Goal: Transaction & Acquisition: Download file/media

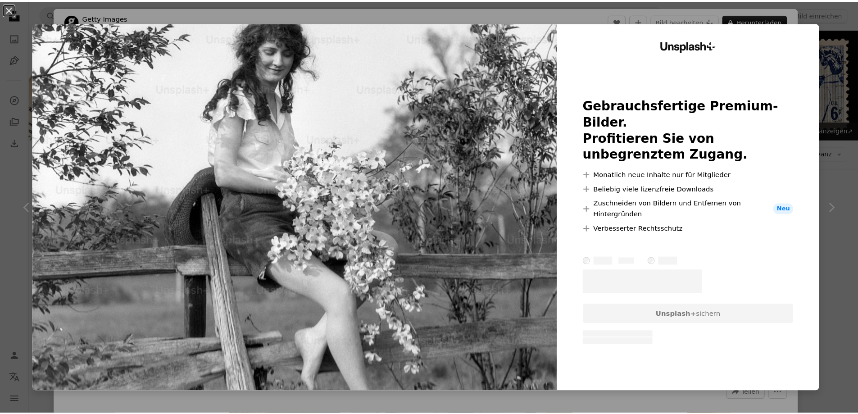
scroll to position [1302, 0]
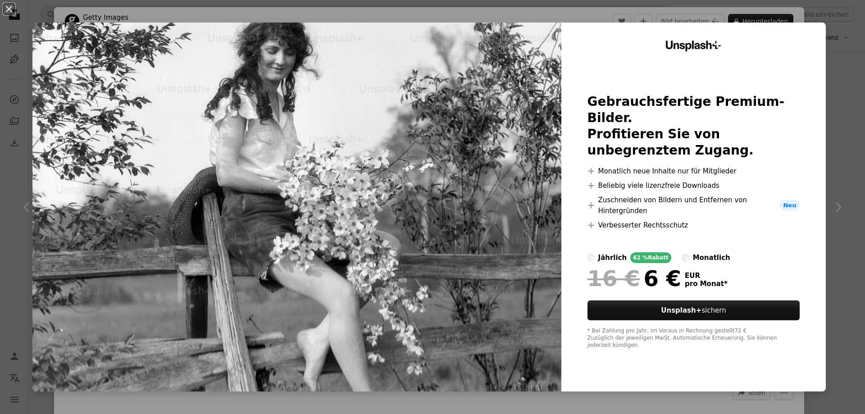
click at [832, 208] on div "An X shape Unsplash+ Gebrauchsfertige Premium-Bilder. Profitieren Sie von unbeg…" at bounding box center [432, 207] width 865 height 414
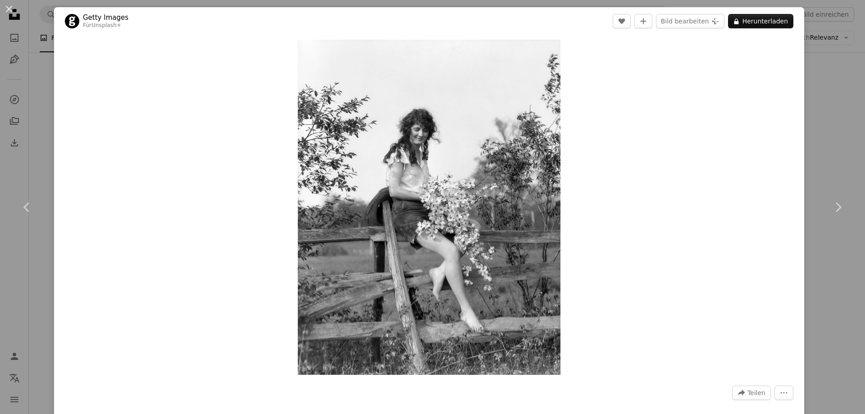
click at [835, 208] on icon at bounding box center [838, 206] width 6 height 9
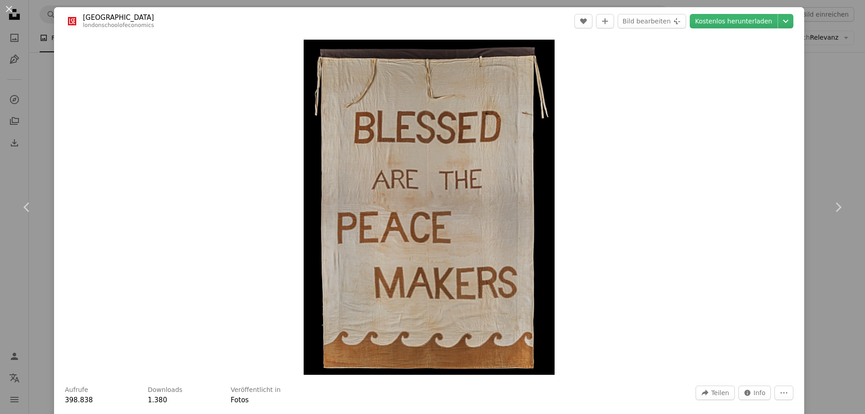
click at [835, 208] on icon at bounding box center [838, 206] width 6 height 9
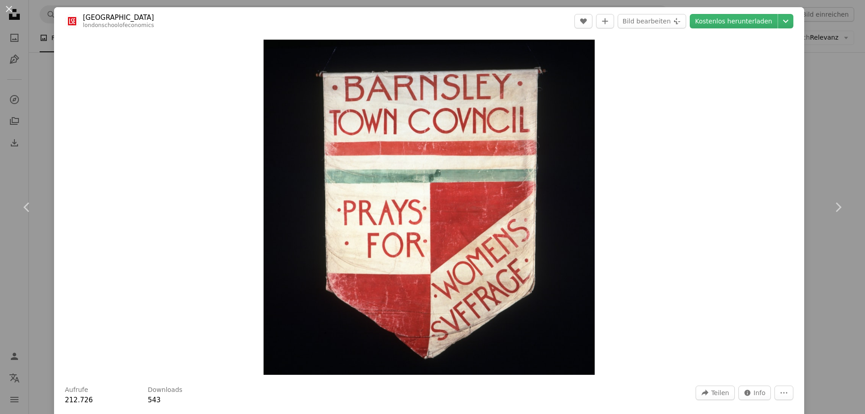
click at [835, 208] on icon at bounding box center [838, 206] width 6 height 9
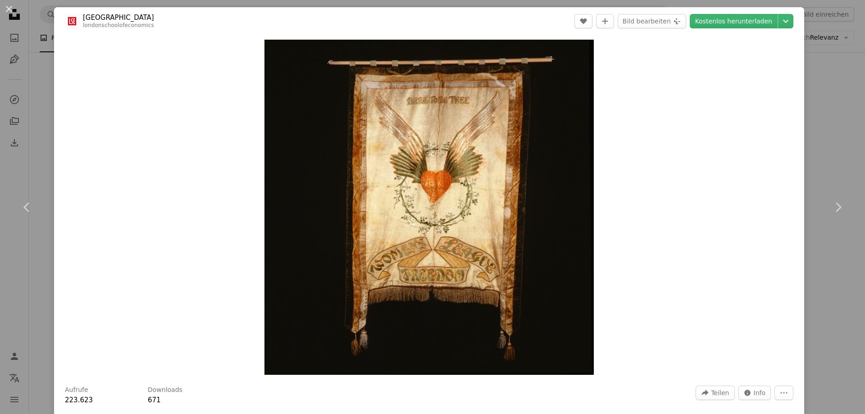
click at [835, 208] on icon at bounding box center [838, 206] width 6 height 9
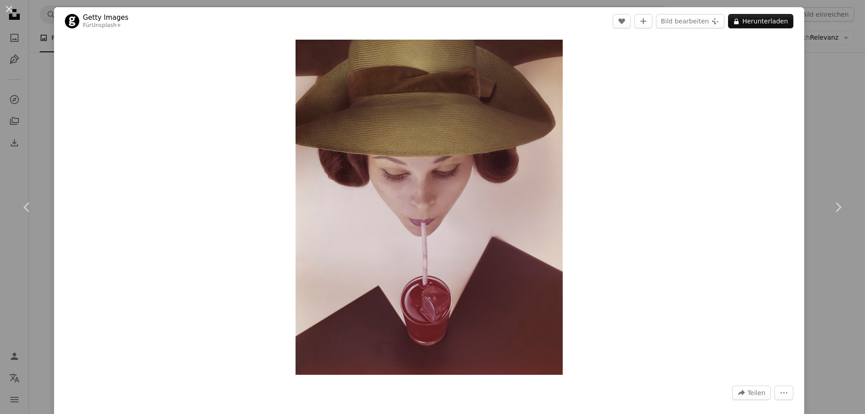
click at [835, 208] on icon at bounding box center [838, 206] width 6 height 9
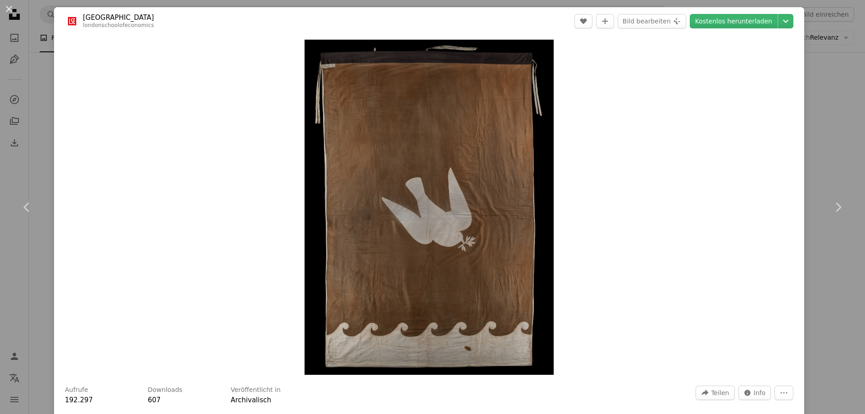
click at [835, 208] on icon at bounding box center [838, 206] width 6 height 9
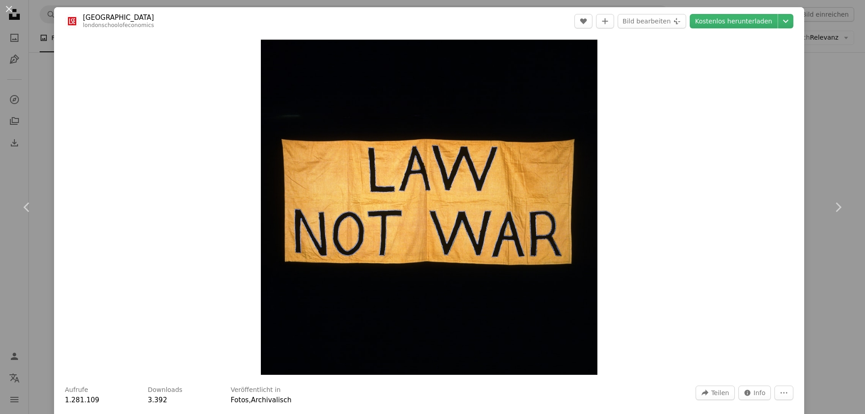
click at [835, 208] on icon at bounding box center [838, 206] width 6 height 9
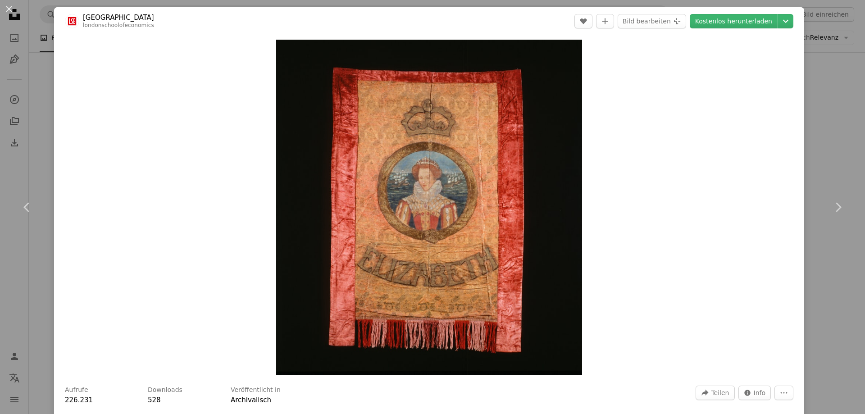
click at [835, 208] on icon at bounding box center [838, 206] width 6 height 9
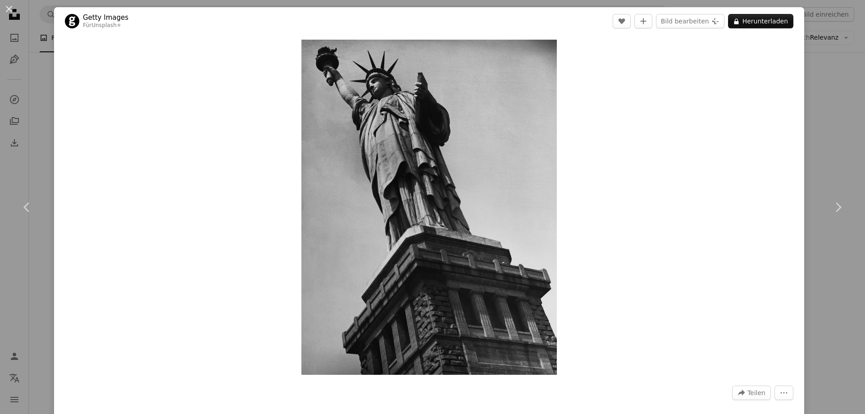
click at [835, 208] on icon at bounding box center [838, 206] width 6 height 9
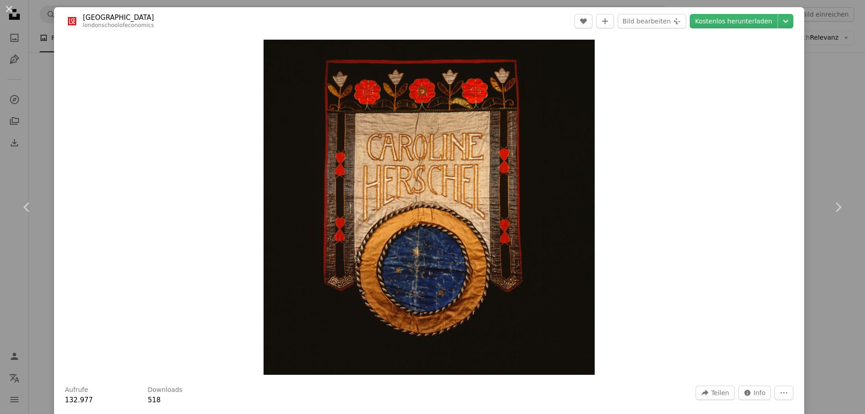
click at [835, 208] on icon at bounding box center [838, 206] width 6 height 9
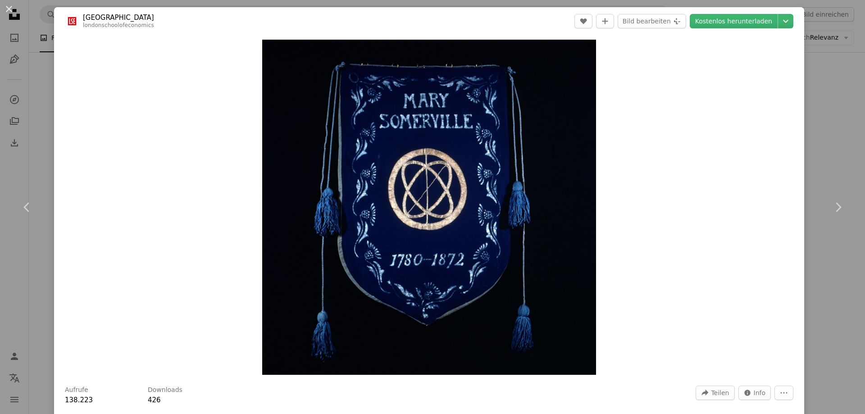
click at [835, 208] on icon at bounding box center [838, 206] width 6 height 9
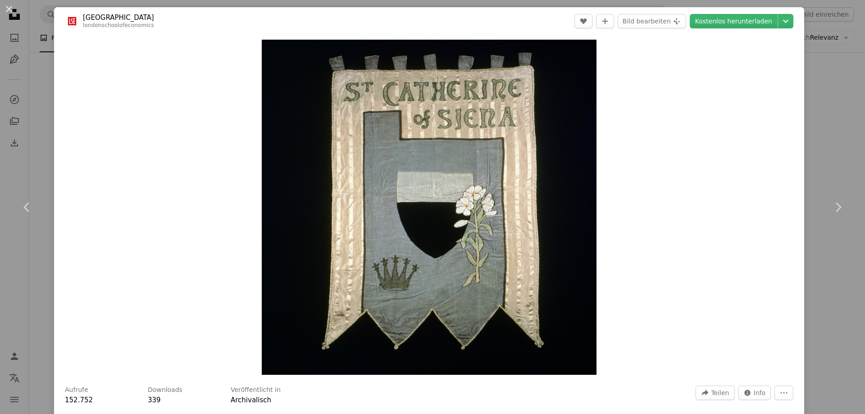
click at [835, 208] on icon at bounding box center [838, 206] width 6 height 9
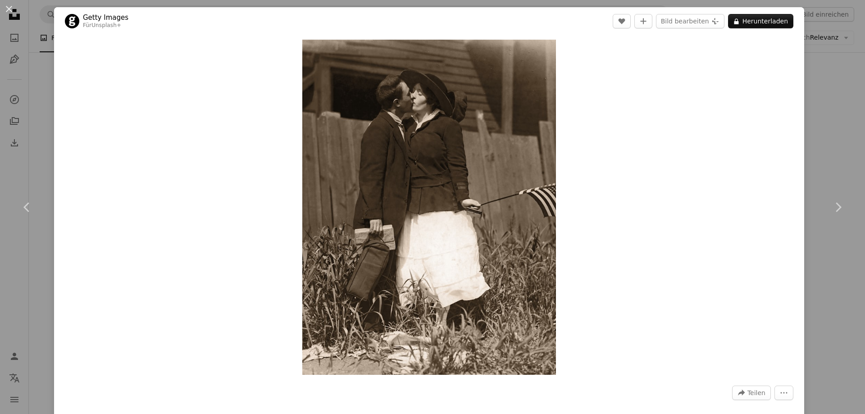
click at [835, 208] on icon at bounding box center [838, 206] width 6 height 9
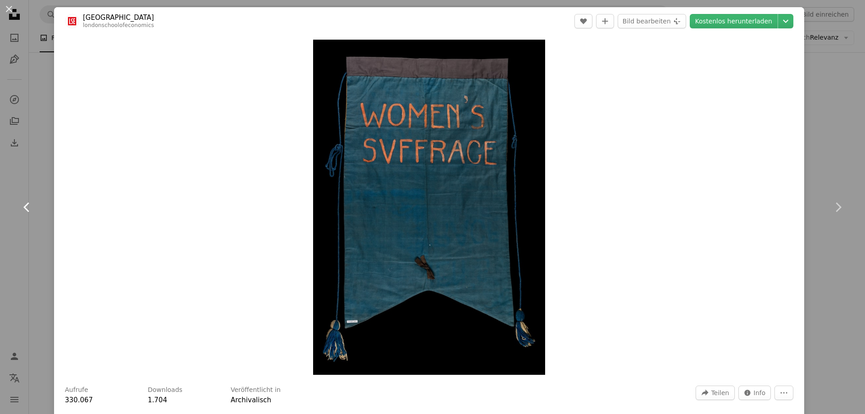
click at [27, 201] on icon "Chevron left" at bounding box center [27, 207] width 14 height 14
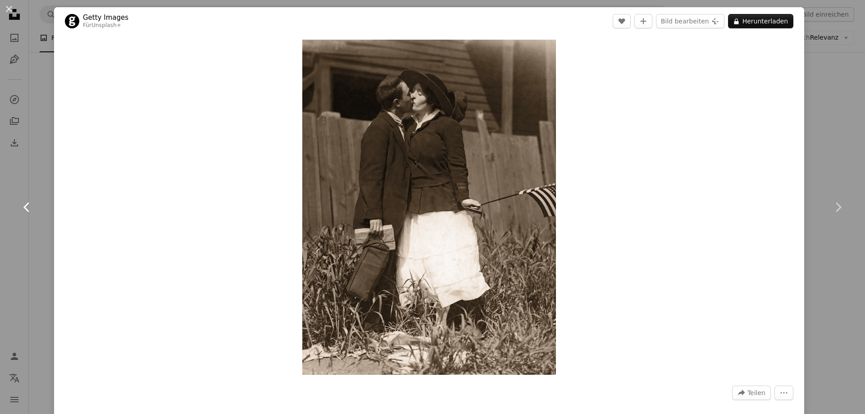
click at [27, 201] on icon "Chevron left" at bounding box center [27, 207] width 14 height 14
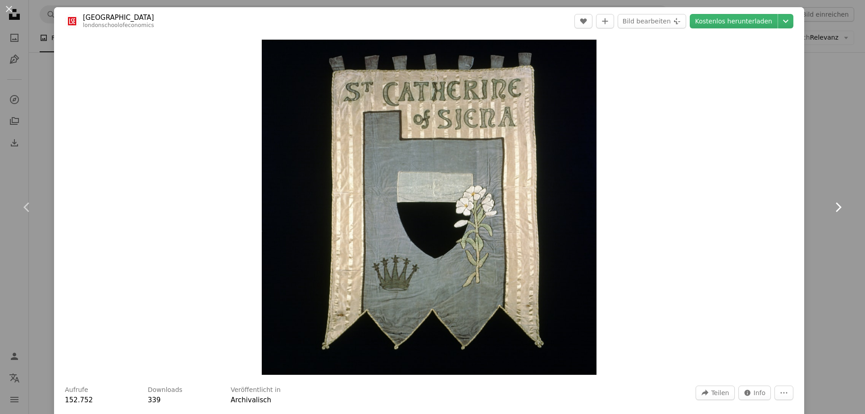
click at [836, 206] on icon "Chevron right" at bounding box center [837, 207] width 14 height 14
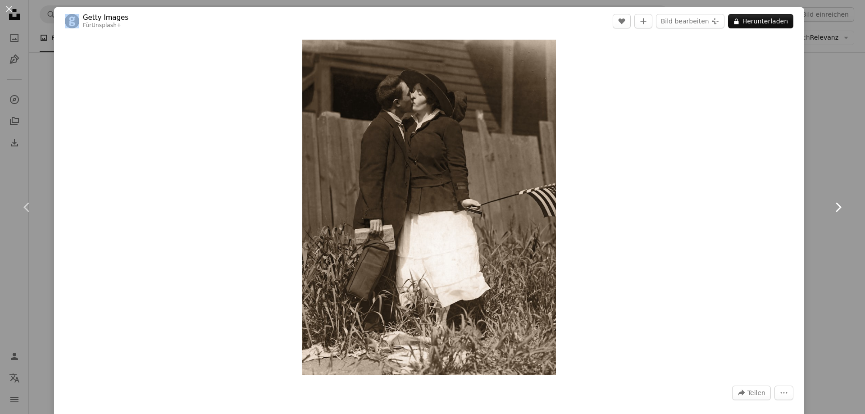
click at [836, 206] on icon "Chevron right" at bounding box center [837, 207] width 14 height 14
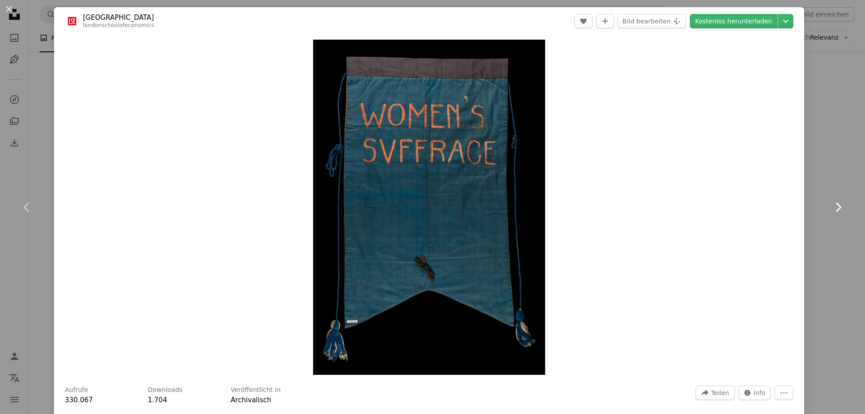
click at [836, 206] on icon "Chevron right" at bounding box center [837, 207] width 14 height 14
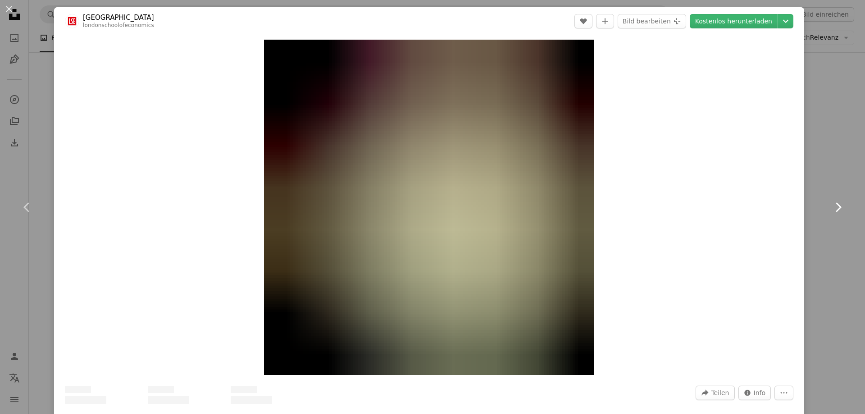
click at [836, 206] on icon "Chevron right" at bounding box center [837, 207] width 14 height 14
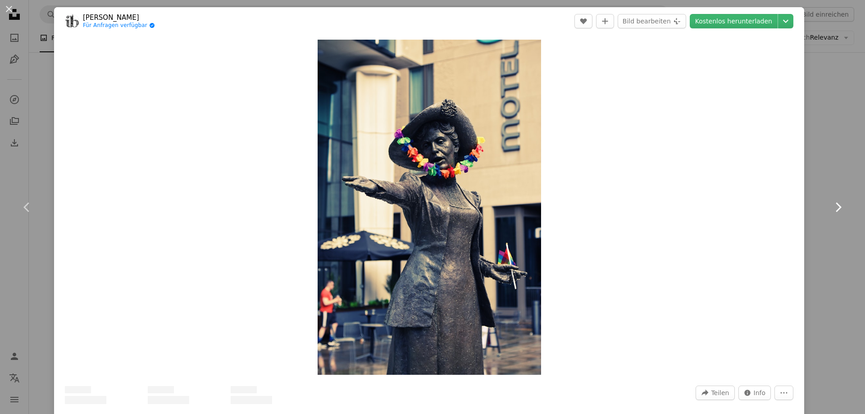
click at [836, 206] on icon "Chevron right" at bounding box center [837, 207] width 14 height 14
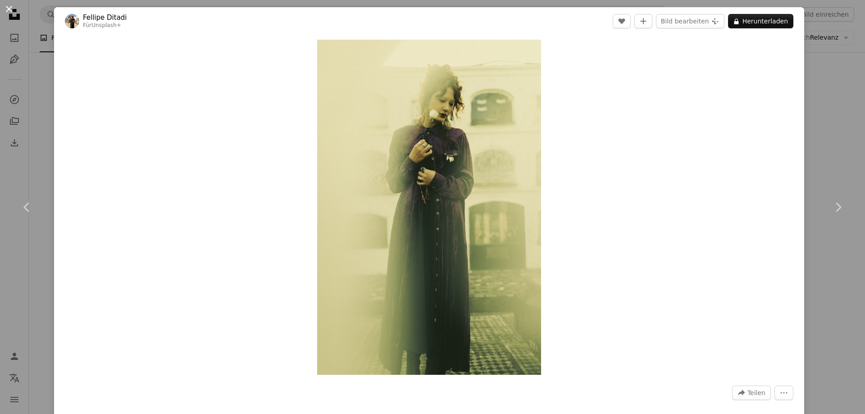
click at [9, 11] on button "An X shape" at bounding box center [9, 9] width 11 height 11
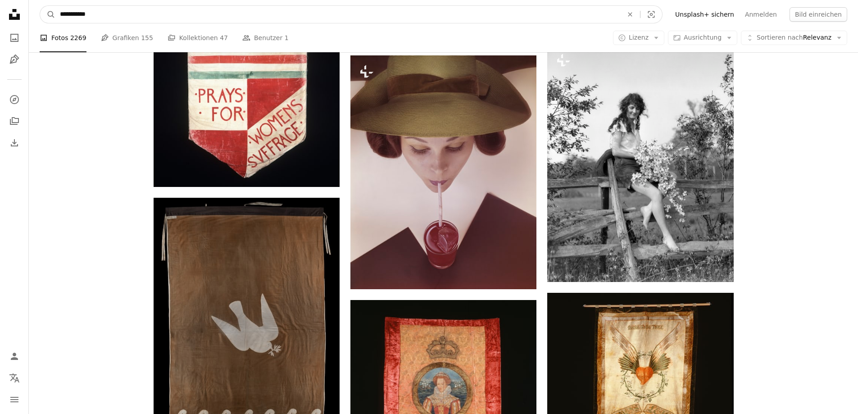
drag, startPoint x: 94, startPoint y: 16, endPoint x: 23, endPoint y: 12, distance: 71.2
type input "**********"
click at [40, 6] on button "A magnifying glass" at bounding box center [47, 14] width 15 height 17
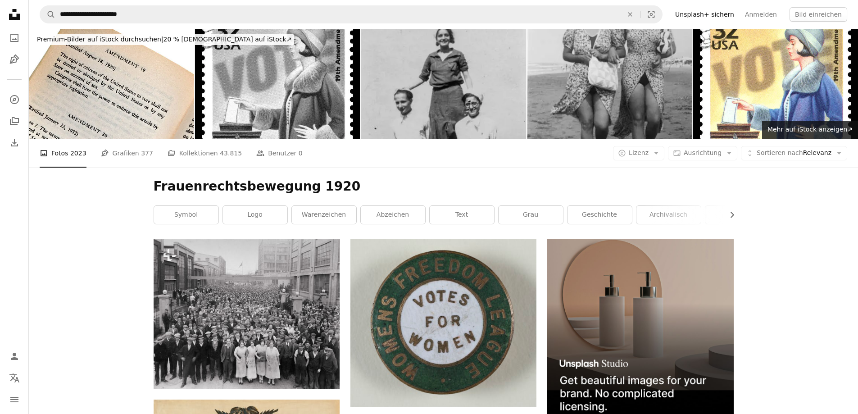
click at [392, 99] on img at bounding box center [443, 84] width 165 height 110
